Goal: Transaction & Acquisition: Purchase product/service

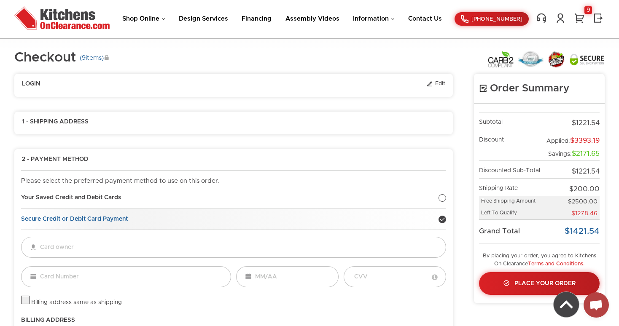
scroll to position [109, 0]
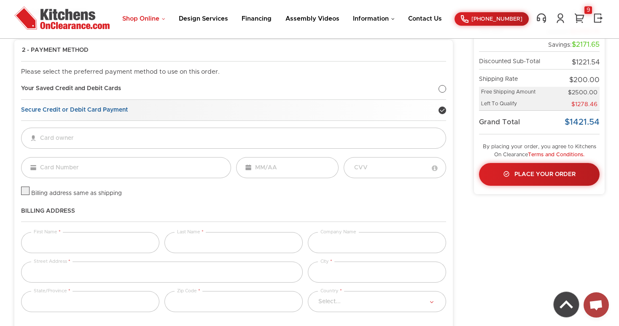
click at [164, 19] on link "Shop Online" at bounding box center [143, 19] width 43 height 6
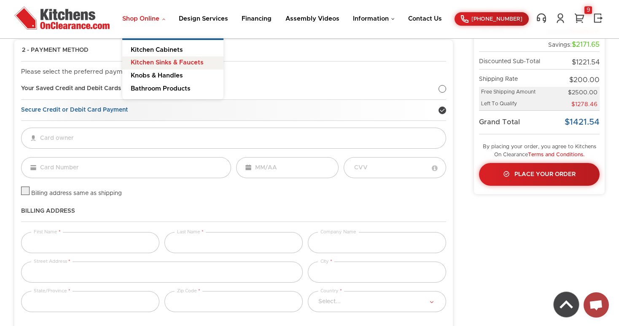
click at [168, 62] on link "Kitchen Sinks & Faucets" at bounding box center [172, 62] width 101 height 13
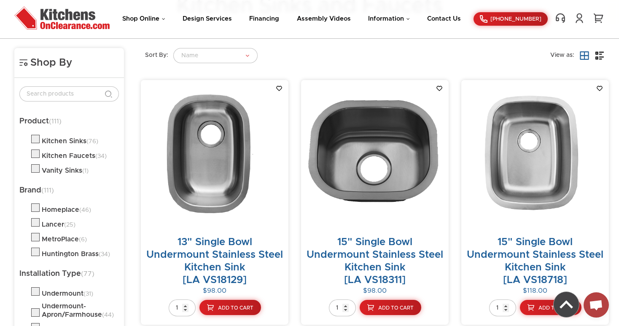
scroll to position [111, 0]
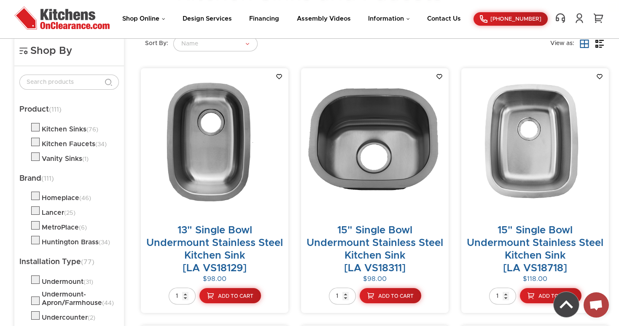
click at [38, 158] on label at bounding box center [35, 158] width 8 height 7
checkbox input "true"
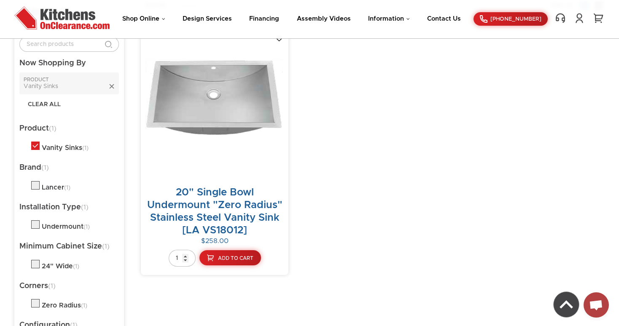
scroll to position [157, 0]
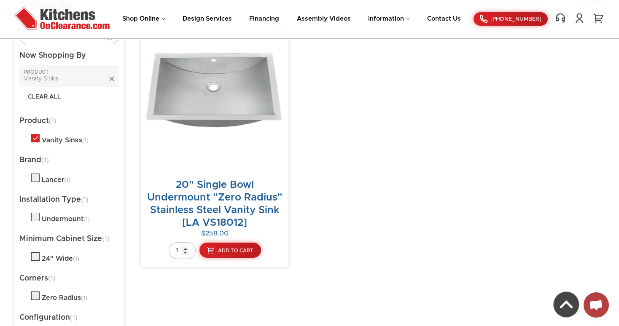
click at [112, 78] on button "X" at bounding box center [112, 79] width 6 height 6
checkbox input "false"
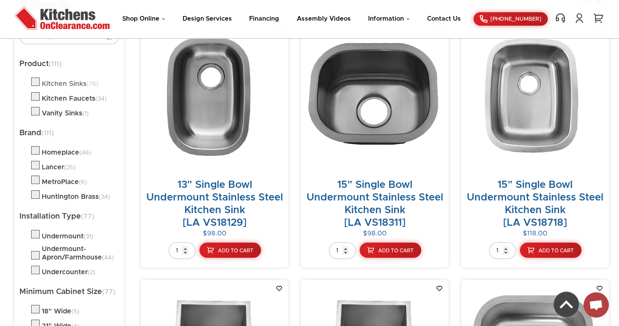
click at [67, 83] on div "Kitchen Sinks (76)" at bounding box center [70, 84] width 56 height 8
click at [36, 113] on label at bounding box center [35, 113] width 8 height 7
checkbox input "true"
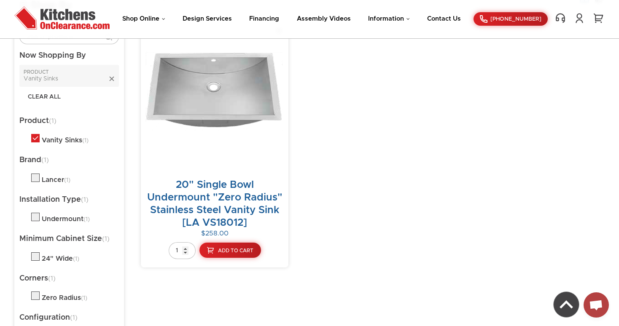
click at [36, 141] on label at bounding box center [35, 140] width 8 height 7
checkbox input "false"
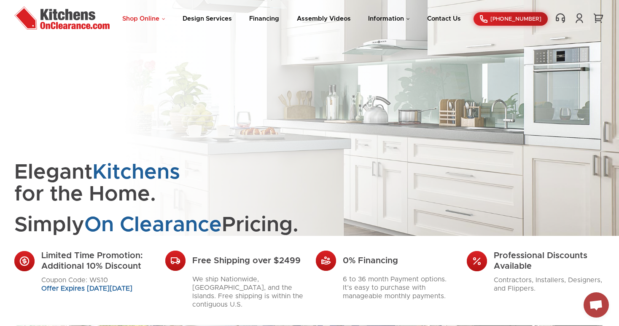
click at [163, 19] on link "Shop Online" at bounding box center [143, 19] width 43 height 6
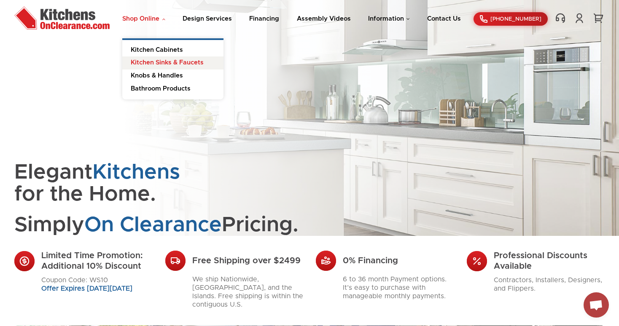
click at [164, 61] on link "Kitchen Sinks & Faucets" at bounding box center [172, 62] width 101 height 13
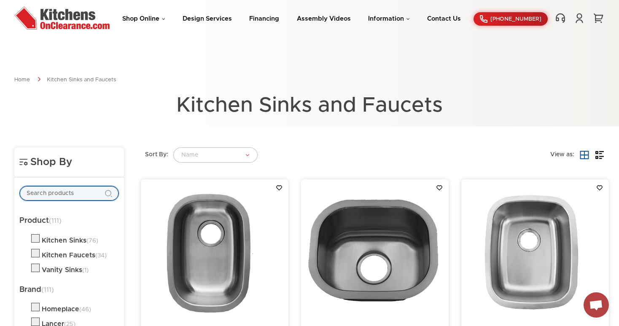
click at [91, 196] on input "text" at bounding box center [68, 193] width 99 height 15
paste input "CH4120"
type input "CH4120"
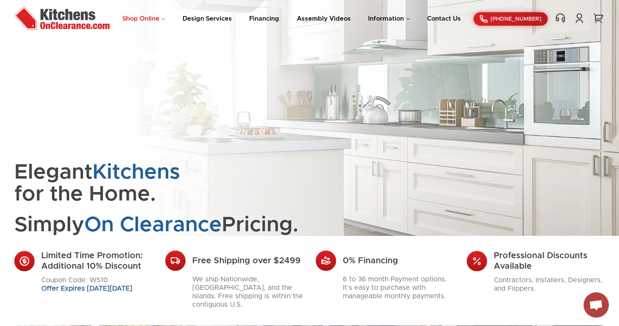
click at [164, 19] on link "Shop Online" at bounding box center [143, 19] width 43 height 6
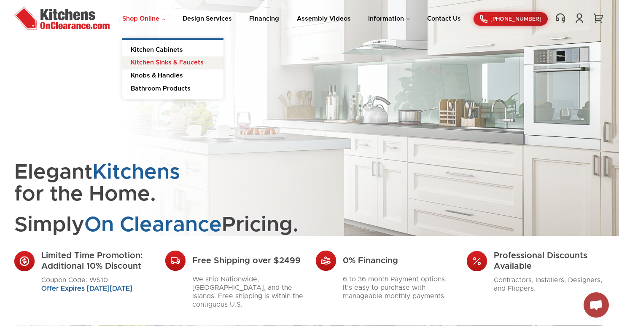
click at [153, 60] on link "Kitchen Sinks & Faucets" at bounding box center [172, 62] width 101 height 13
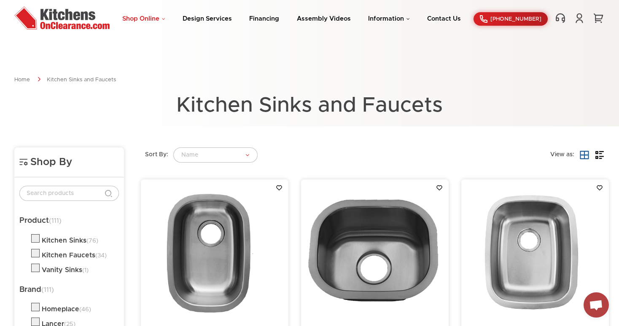
click at [162, 16] on link "Shop Online" at bounding box center [143, 19] width 43 height 6
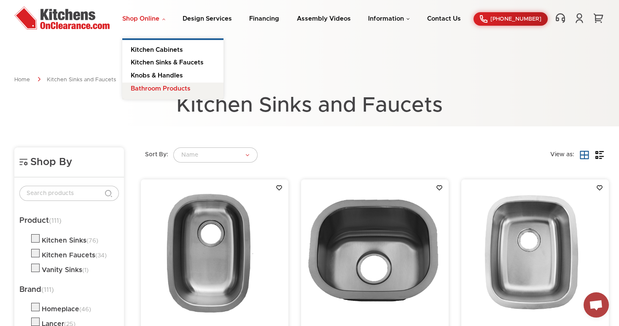
click at [166, 87] on link "Bathroom Products" at bounding box center [172, 91] width 101 height 17
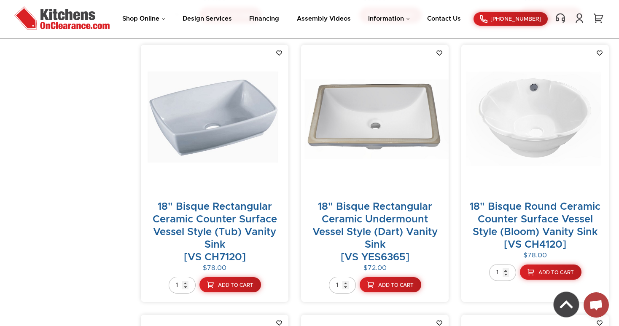
scroll to position [2307, 0]
click at [541, 201] on link "18" Bisque Round Ceramic Counter Surface Vessel Style (Bloom) Vanity Sink [VS C…" at bounding box center [534, 225] width 131 height 48
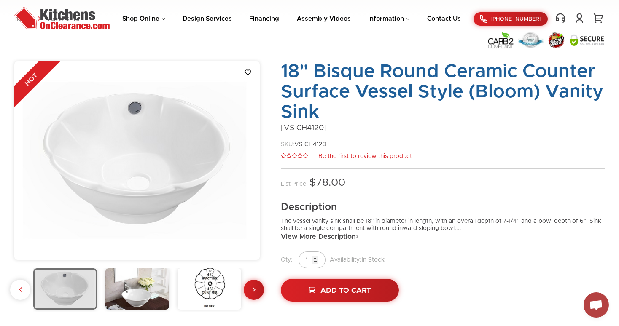
scroll to position [35, 0]
